Goal: Check status: Check status

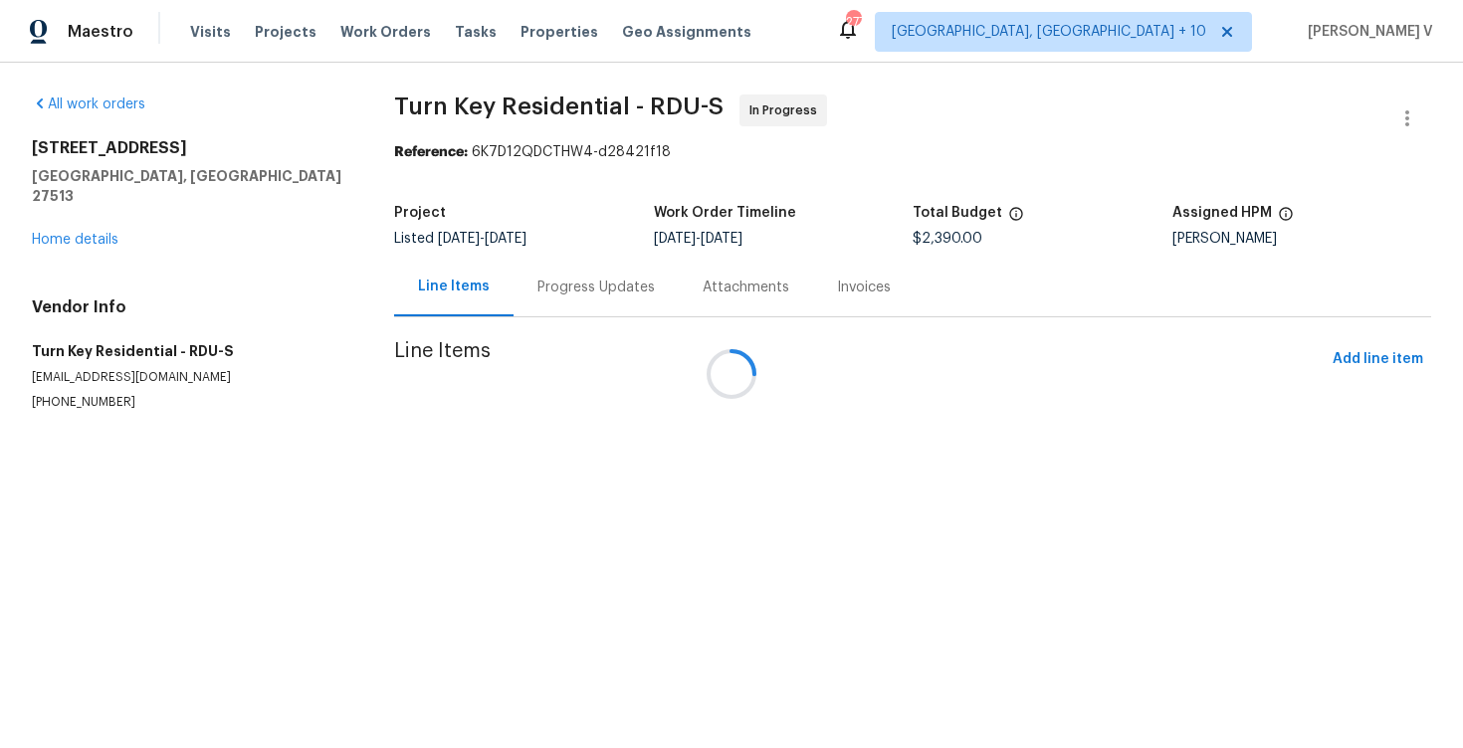
click at [513, 289] on div at bounding box center [731, 374] width 1463 height 748
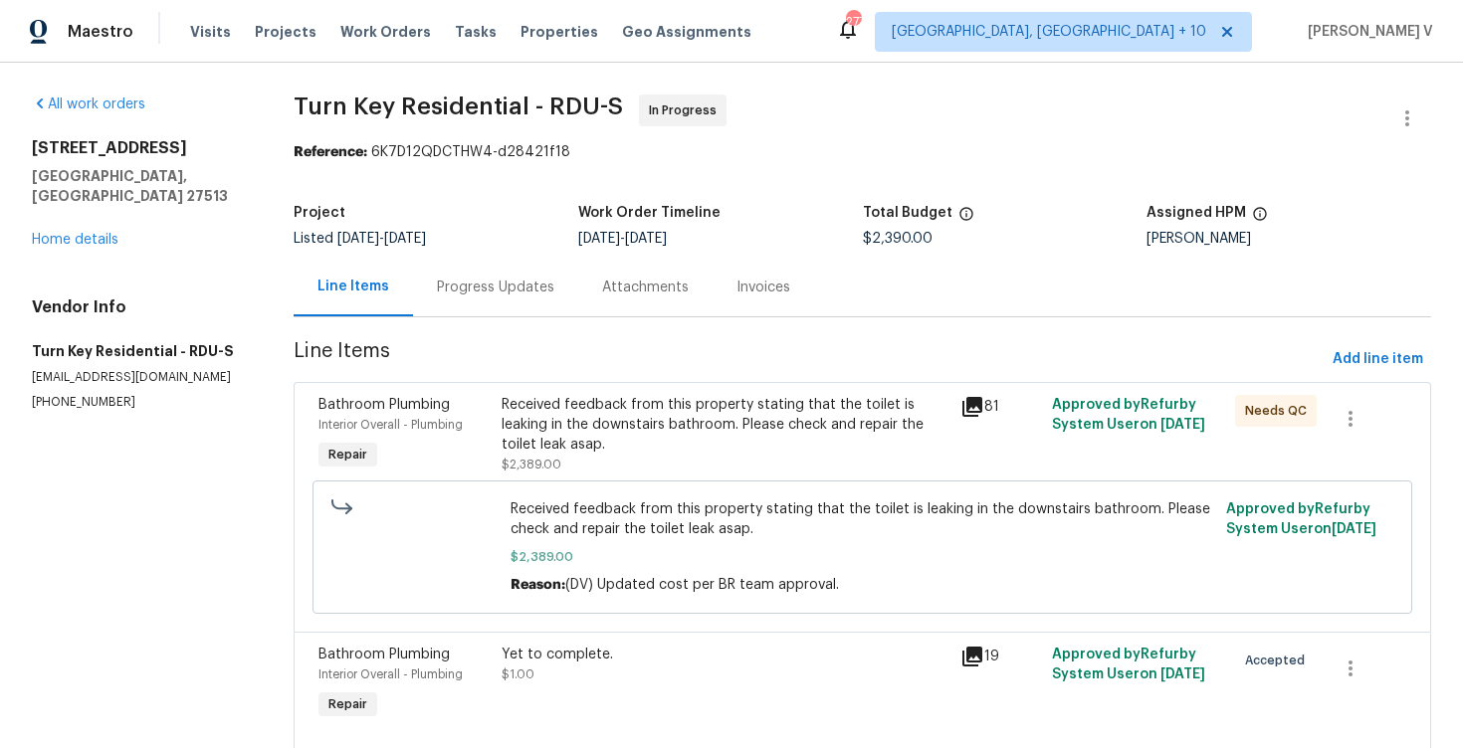
click at [513, 289] on div "Progress Updates" at bounding box center [495, 288] width 117 height 20
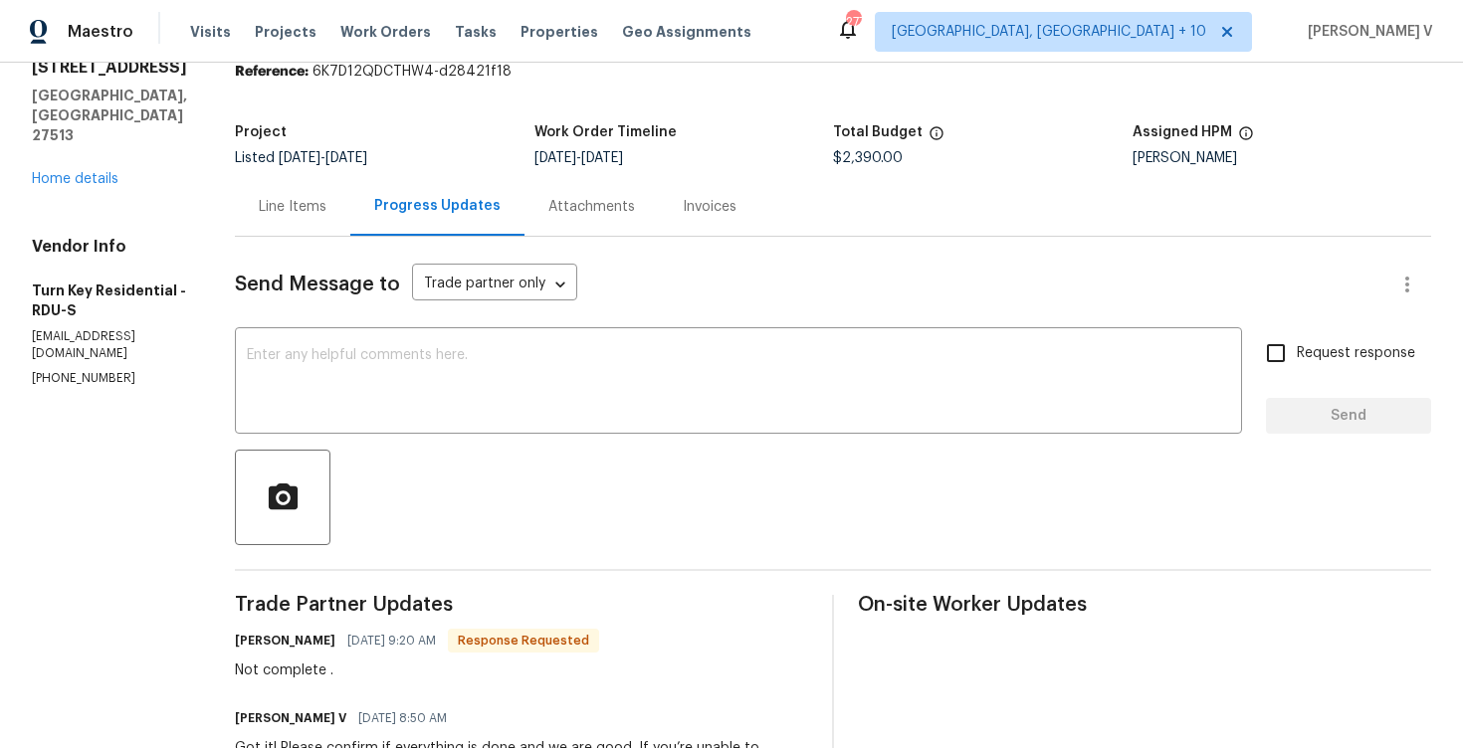
scroll to position [1, 0]
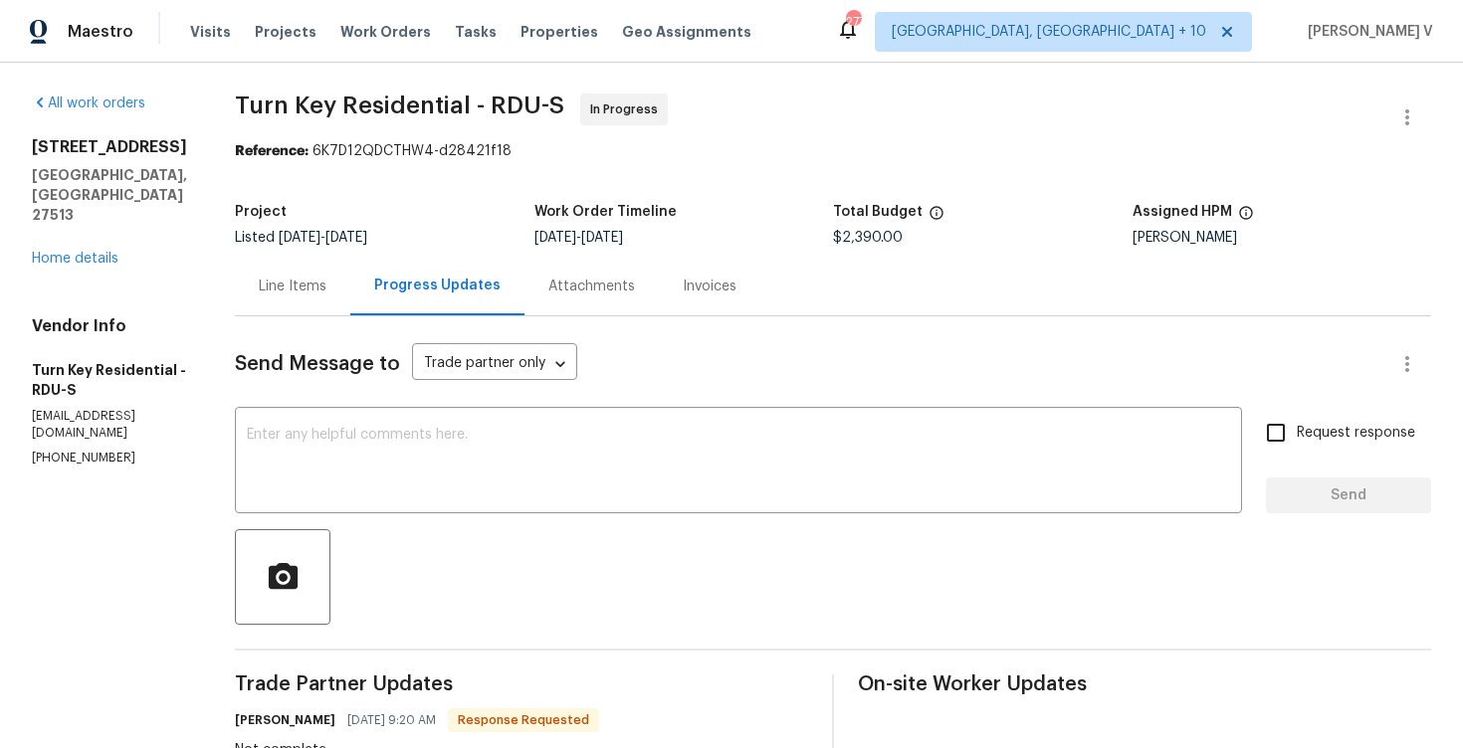
click at [350, 263] on div "Line Items" at bounding box center [292, 286] width 115 height 59
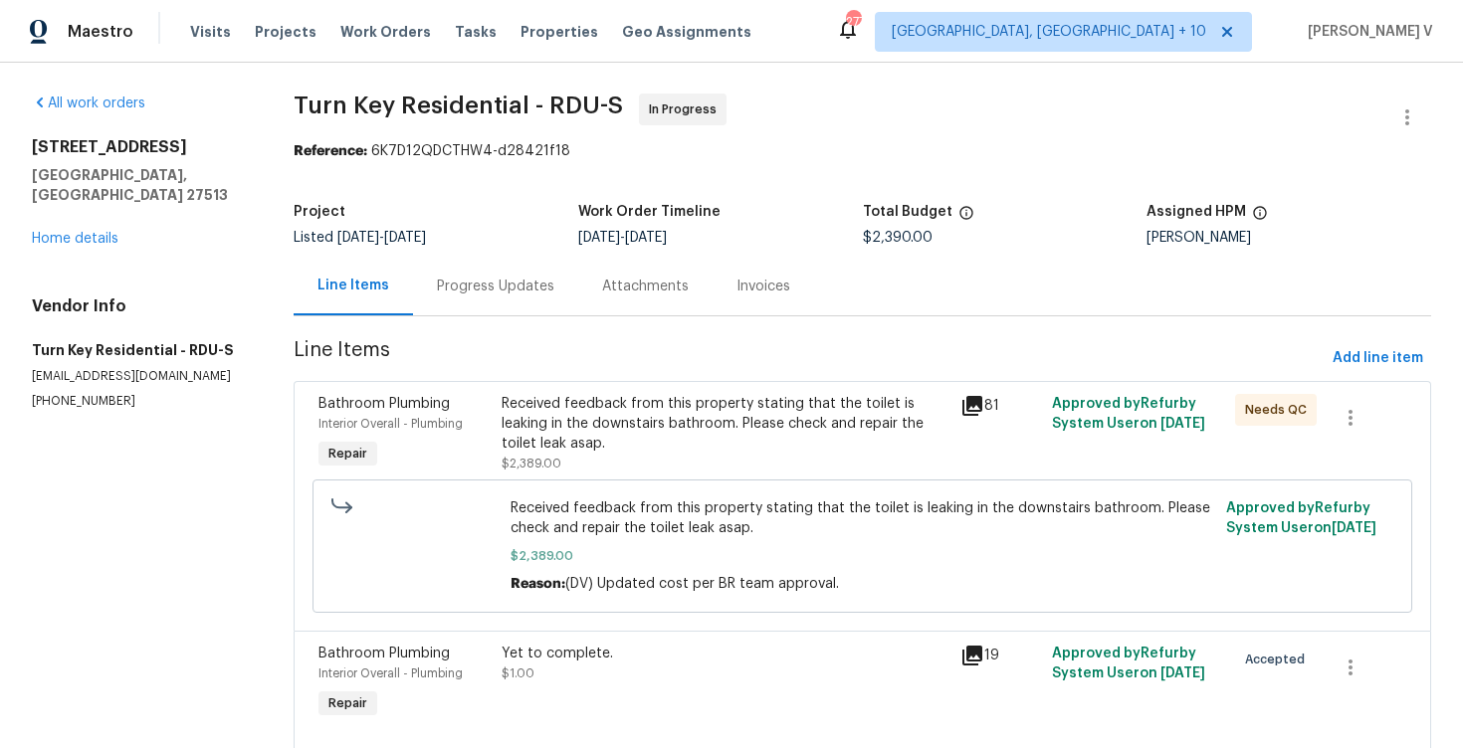
scroll to position [70, 0]
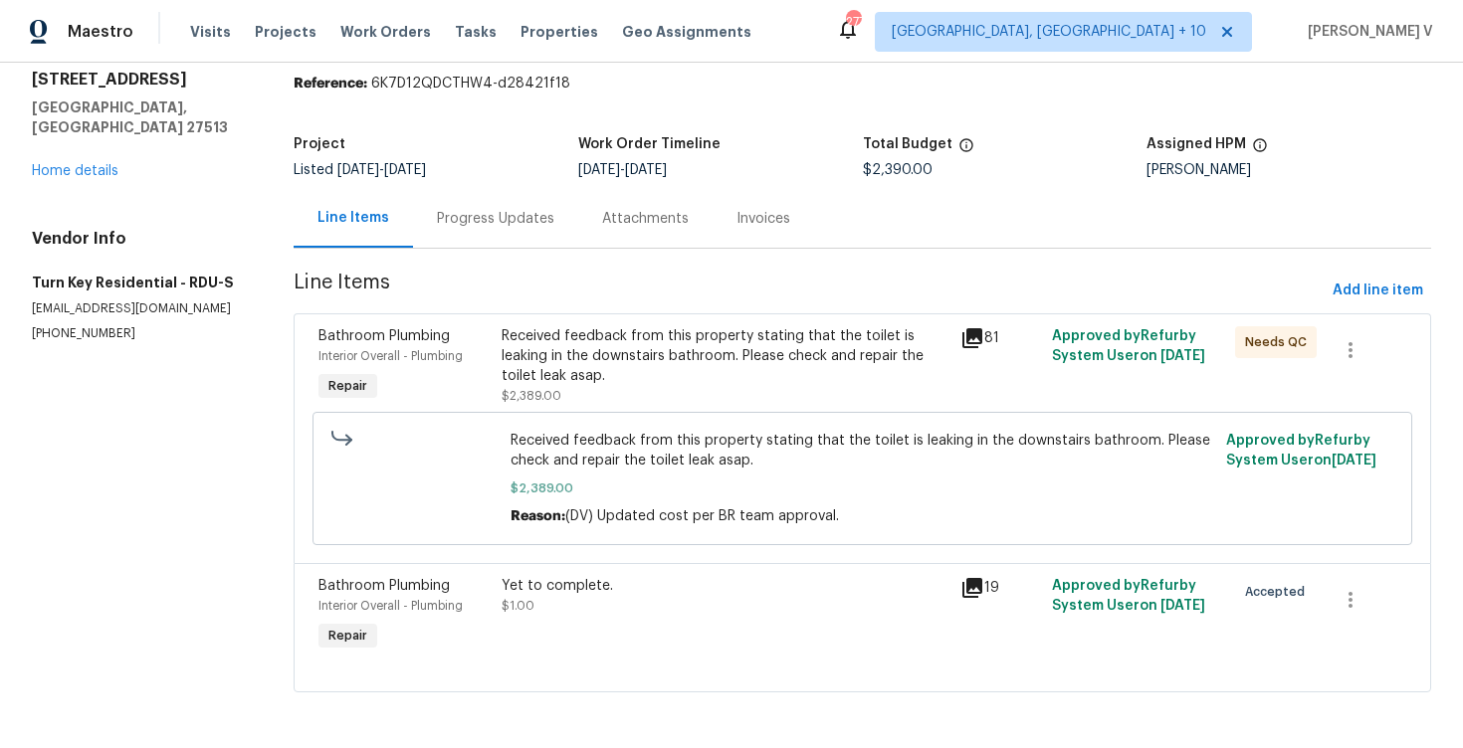
click at [621, 332] on div "Received feedback from this property stating that the toilet is leaking in the …" at bounding box center [725, 356] width 446 height 60
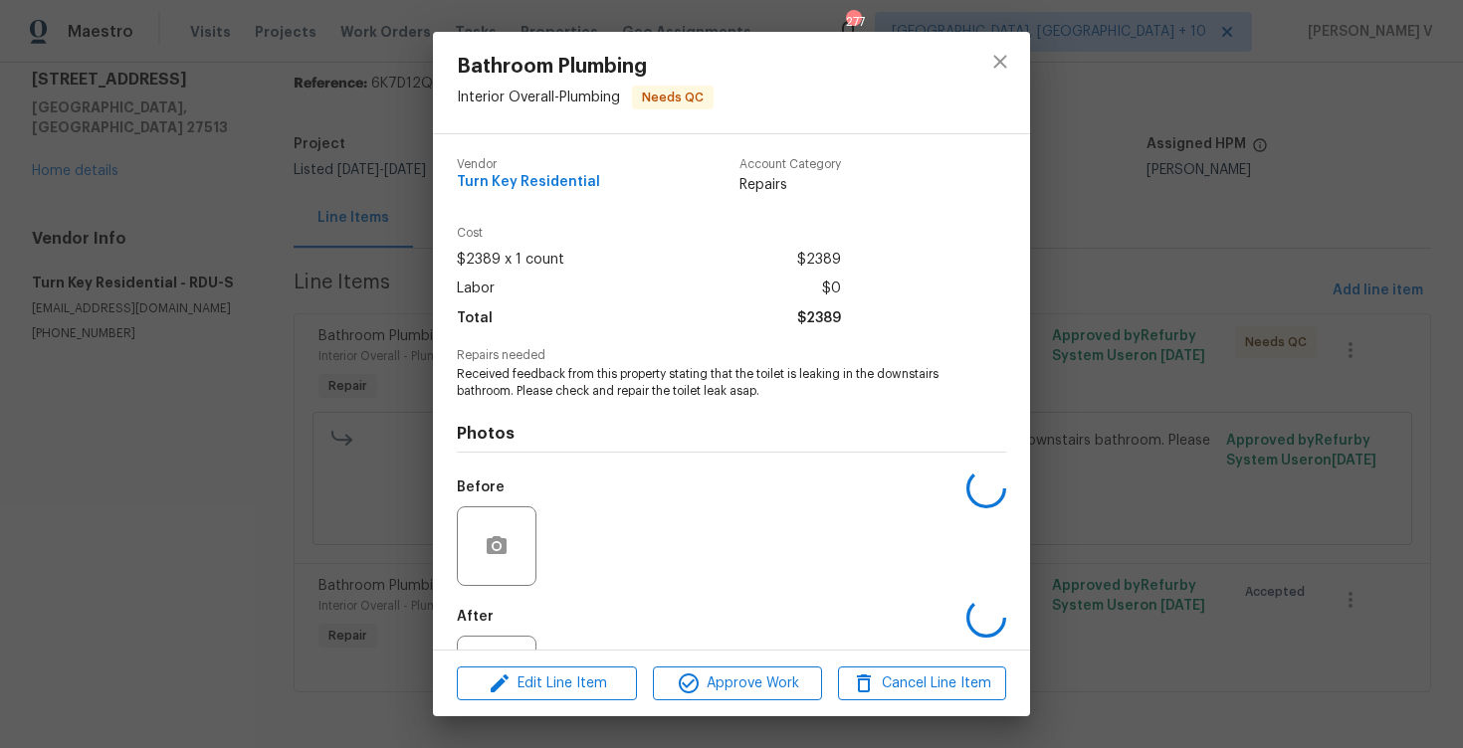
scroll to position [86, 0]
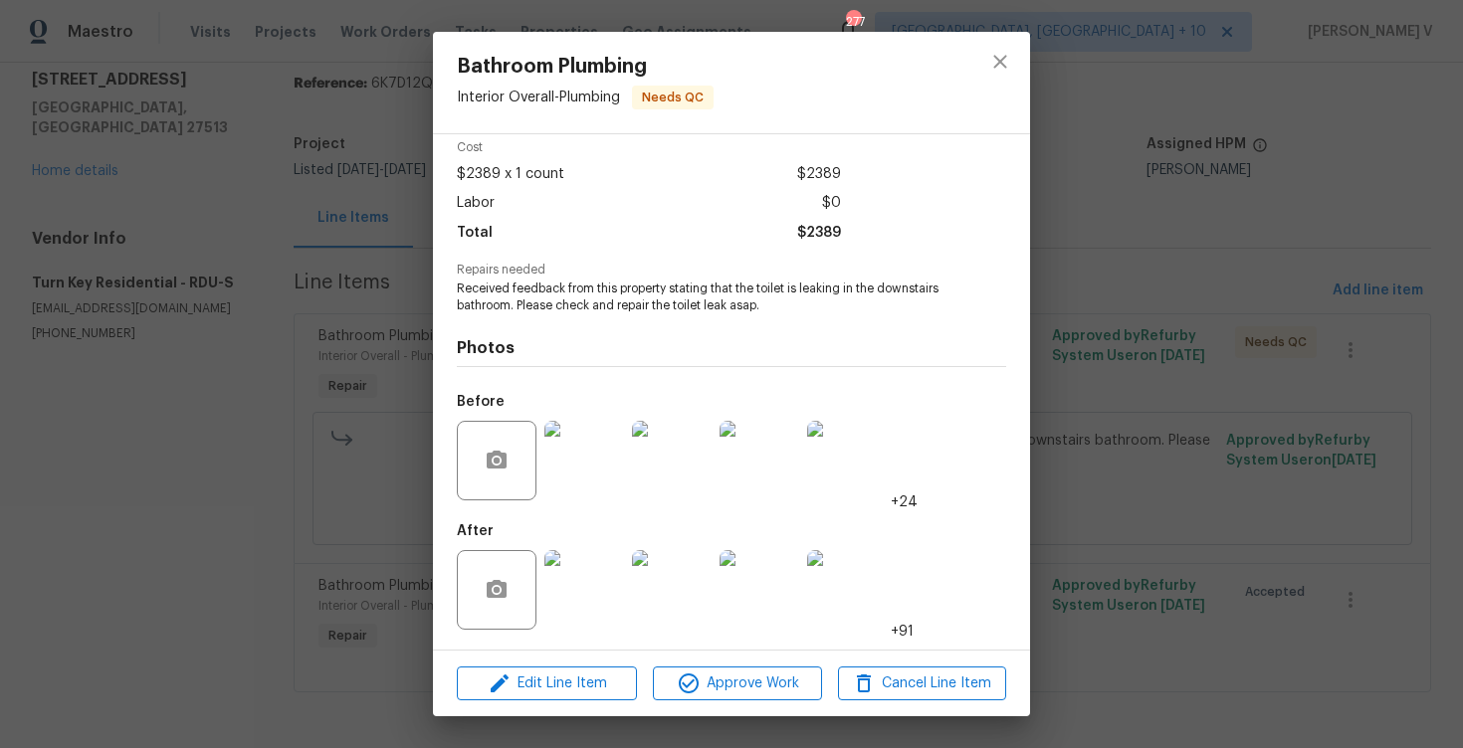
click at [274, 339] on div "Bathroom Plumbing Interior Overall - Plumbing Needs QC Vendor Turn Key Resident…" at bounding box center [731, 374] width 1463 height 748
